Goal: Transaction & Acquisition: Purchase product/service

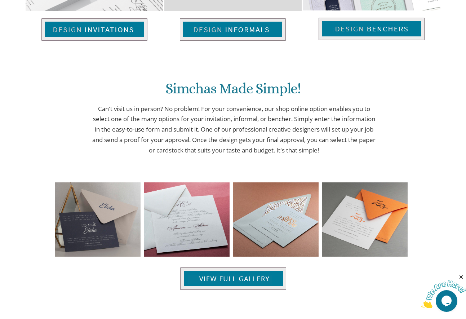
scroll to position [448, 0]
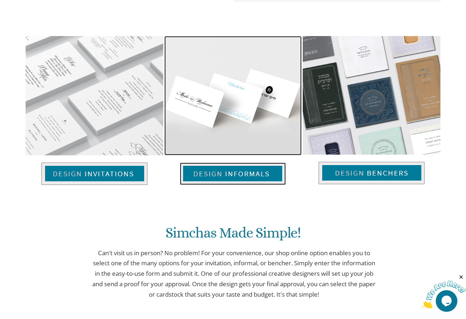
click at [223, 175] on img at bounding box center [233, 174] width 106 height 22
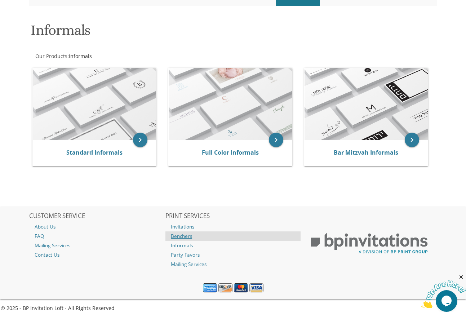
scroll to position [21, 0]
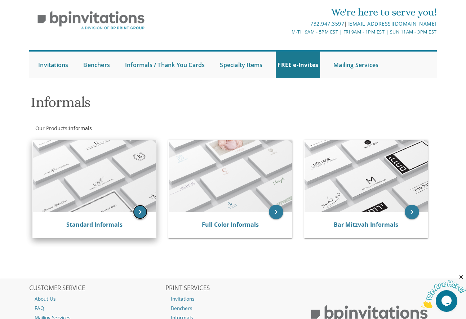
click at [138, 213] on icon "keyboard_arrow_right" at bounding box center [140, 212] width 14 height 14
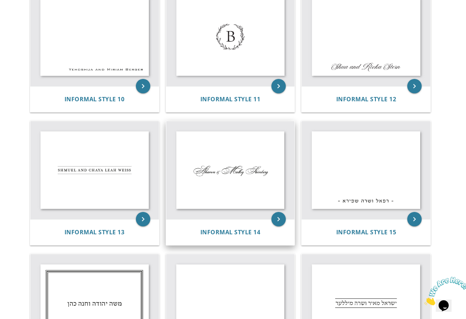
scroll to position [433, 0]
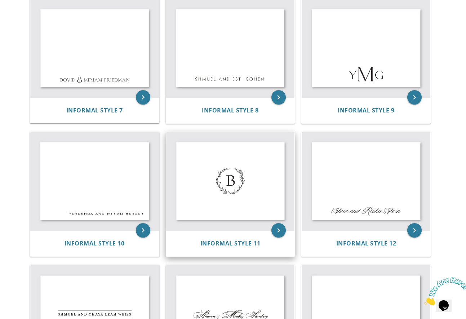
click at [232, 185] on img at bounding box center [230, 181] width 129 height 98
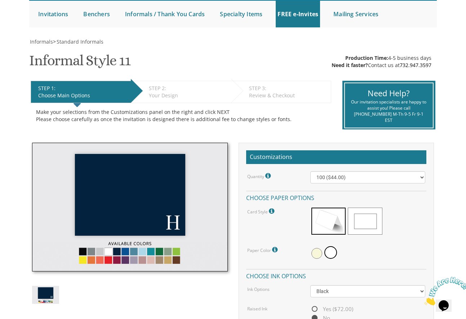
scroll to position [108, 0]
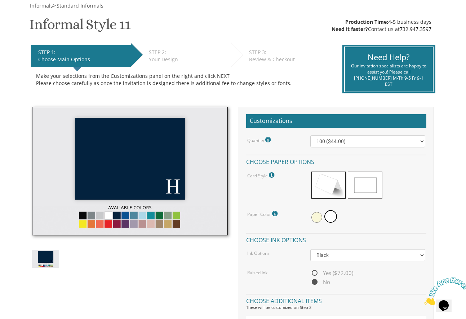
click at [84, 216] on img at bounding box center [130, 171] width 196 height 129
click at [148, 225] on img at bounding box center [130, 171] width 196 height 129
click at [315, 216] on span at bounding box center [317, 217] width 11 height 11
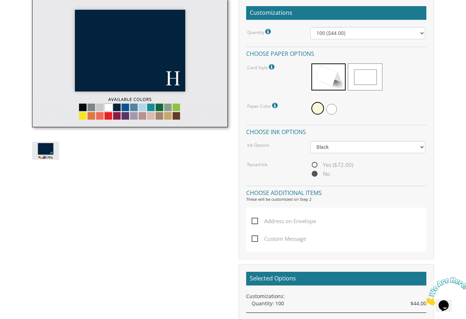
scroll to position [180, 0]
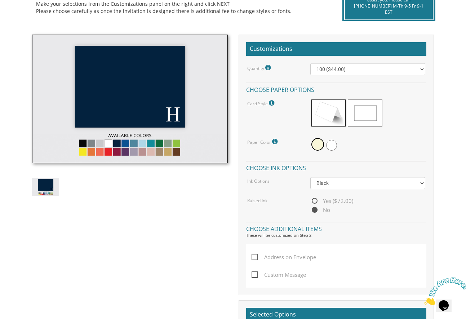
click at [108, 142] on img at bounding box center [130, 99] width 196 height 129
click at [118, 144] on img at bounding box center [130, 99] width 196 height 129
click at [268, 144] on label "Paper Color Please note: antique white are not peal and seal and need glue to s…" at bounding box center [263, 141] width 32 height 9
click at [329, 114] on span at bounding box center [329, 113] width 35 height 27
click at [316, 142] on span at bounding box center [318, 144] width 13 height 13
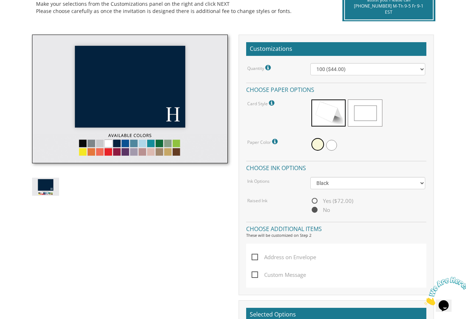
click at [97, 143] on img at bounding box center [130, 99] width 196 height 129
click at [93, 143] on img at bounding box center [130, 99] width 196 height 129
click at [137, 142] on img at bounding box center [130, 99] width 196 height 129
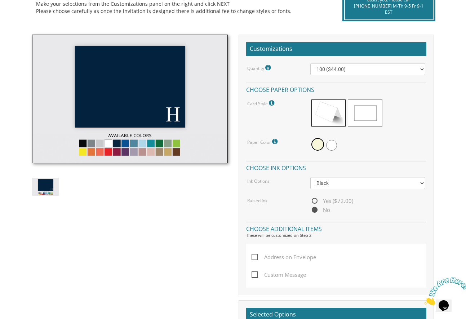
click at [168, 144] on img at bounding box center [130, 99] width 196 height 129
click at [175, 144] on img at bounding box center [130, 99] width 196 height 129
click at [171, 152] on img at bounding box center [130, 99] width 196 height 129
click at [165, 152] on img at bounding box center [130, 99] width 196 height 129
click at [164, 152] on img at bounding box center [130, 99] width 196 height 129
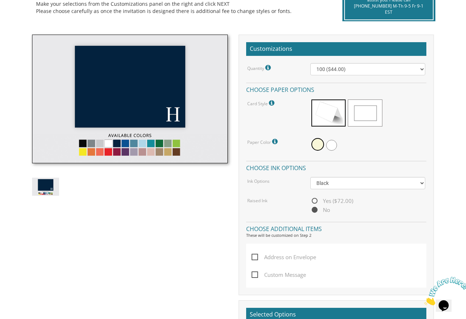
click at [162, 152] on img at bounding box center [130, 99] width 196 height 129
drag, startPoint x: 145, startPoint y: 152, endPoint x: 138, endPoint y: 152, distance: 7.2
click at [145, 152] on img at bounding box center [130, 99] width 196 height 129
drag, startPoint x: 137, startPoint y: 152, endPoint x: 132, endPoint y: 152, distance: 5.1
click at [137, 152] on img at bounding box center [130, 99] width 196 height 129
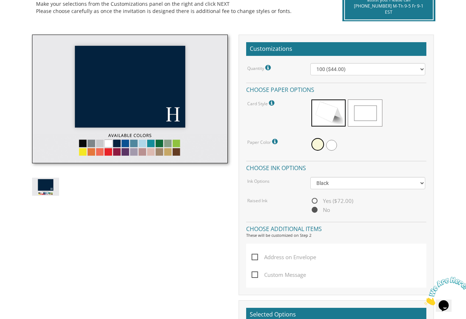
click at [132, 152] on img at bounding box center [130, 99] width 196 height 129
click at [118, 155] on img at bounding box center [130, 99] width 196 height 129
click at [79, 154] on img at bounding box center [130, 99] width 196 height 129
click at [47, 185] on img at bounding box center [45, 187] width 27 height 18
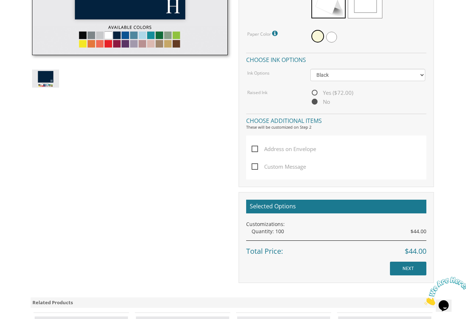
scroll to position [253, 0]
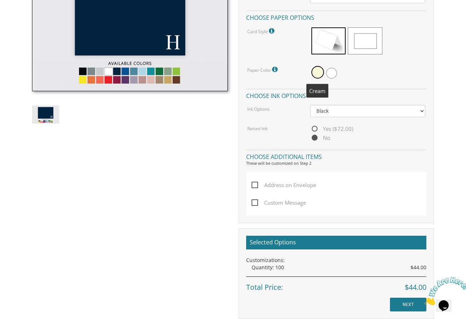
click at [312, 74] on span at bounding box center [318, 72] width 13 height 13
click at [332, 75] on span at bounding box center [331, 73] width 11 height 11
click at [332, 75] on span at bounding box center [331, 72] width 13 height 13
click at [313, 74] on span at bounding box center [317, 73] width 11 height 11
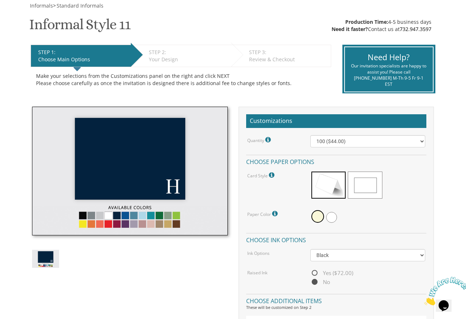
scroll to position [36, 0]
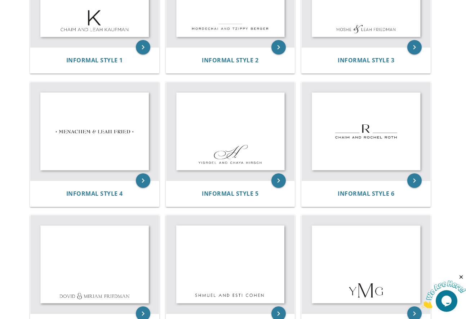
scroll to position [36, 0]
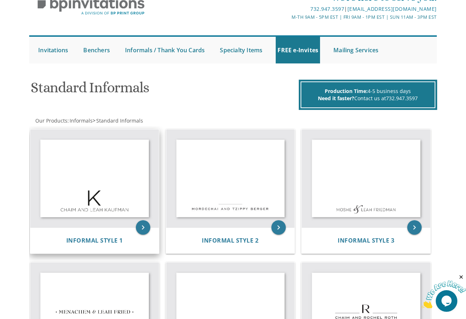
click at [95, 190] on img at bounding box center [94, 179] width 129 height 98
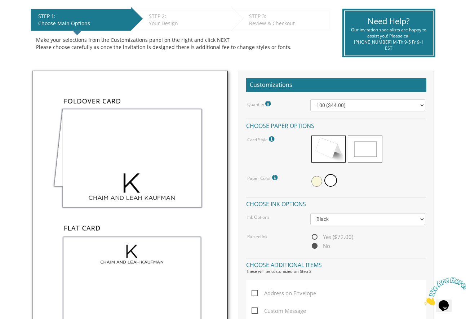
scroll to position [180, 0]
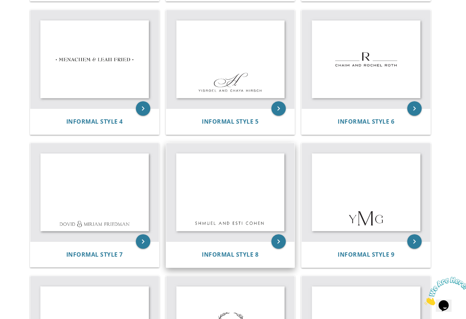
scroll to position [361, 0]
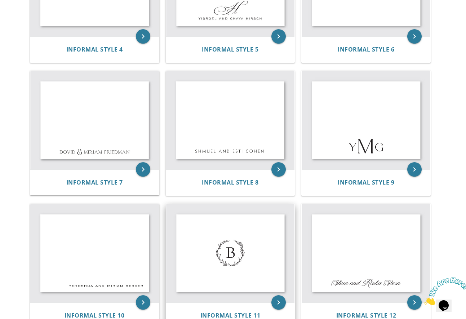
click at [239, 264] on img at bounding box center [230, 253] width 129 height 98
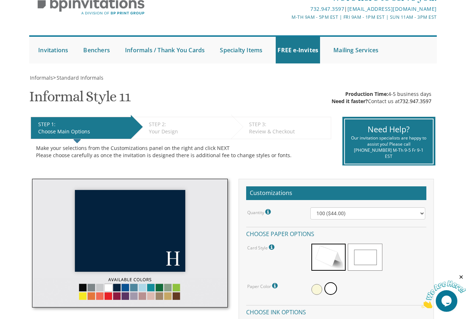
scroll to position [72, 0]
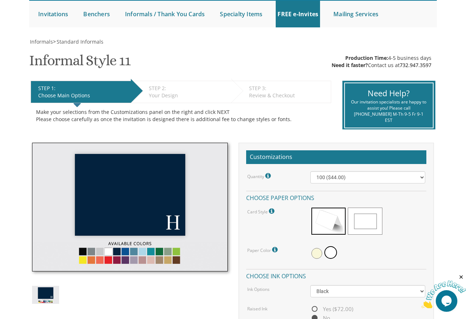
click at [171, 227] on img at bounding box center [130, 207] width 196 height 129
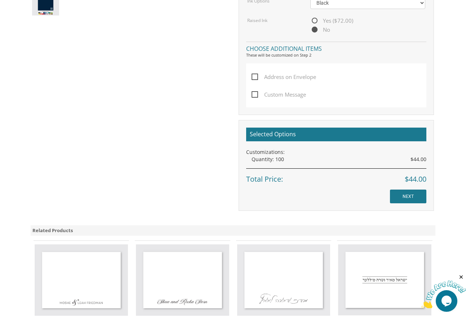
scroll to position [325, 0]
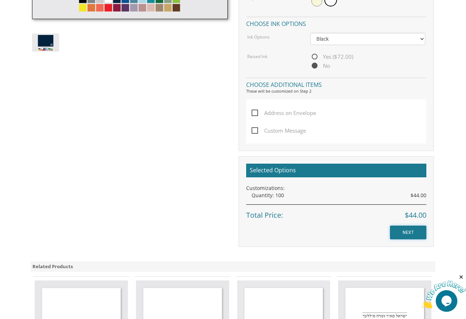
click at [408, 232] on input "NEXT" at bounding box center [408, 233] width 36 height 14
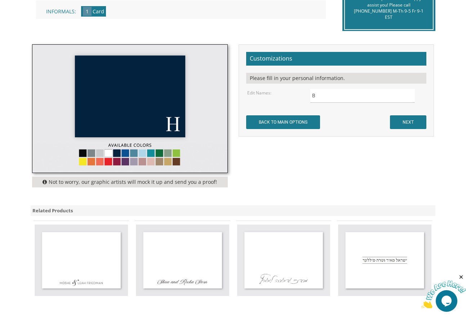
scroll to position [108, 0]
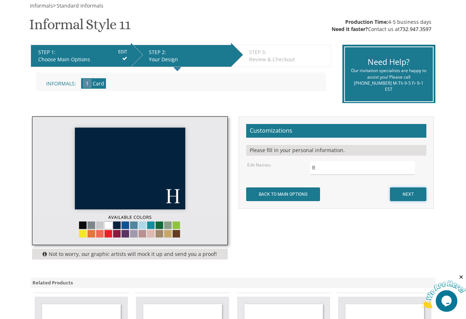
click at [396, 195] on input "NEXT" at bounding box center [408, 195] width 36 height 14
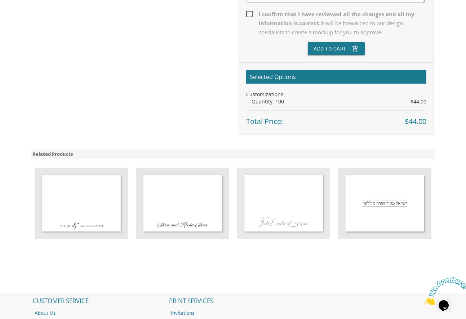
scroll to position [144, 0]
